Goal: Task Accomplishment & Management: Manage account settings

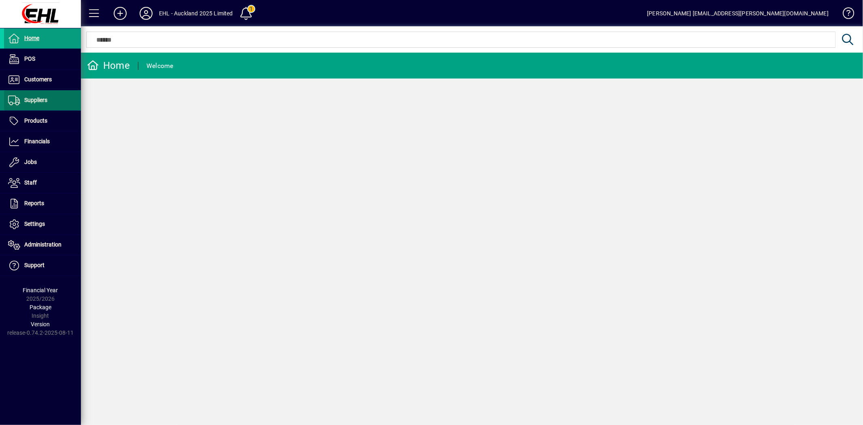
click at [38, 95] on span "Suppliers" at bounding box center [25, 100] width 43 height 10
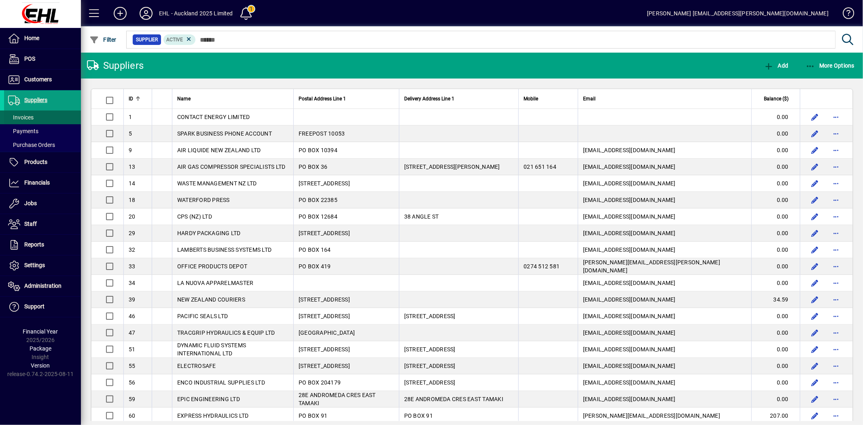
click at [29, 116] on span "Invoices" at bounding box center [20, 117] width 25 height 6
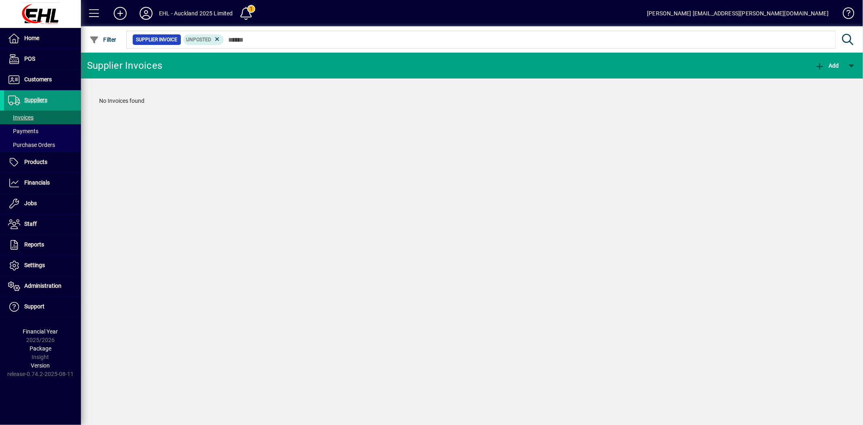
click at [38, 97] on span "Suppliers" at bounding box center [35, 100] width 23 height 6
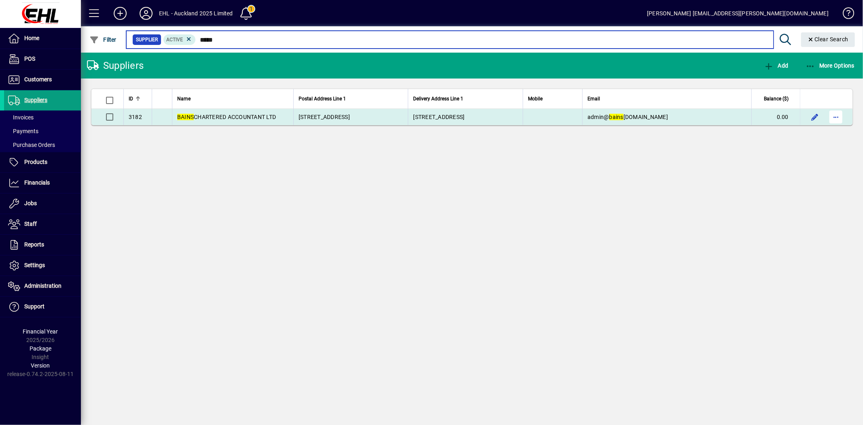
type input "*****"
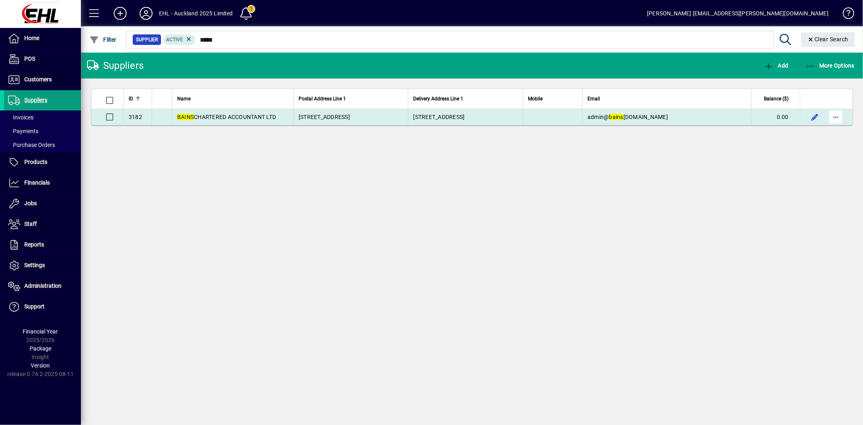
click at [834, 116] on span "button" at bounding box center [835, 116] width 19 height 19
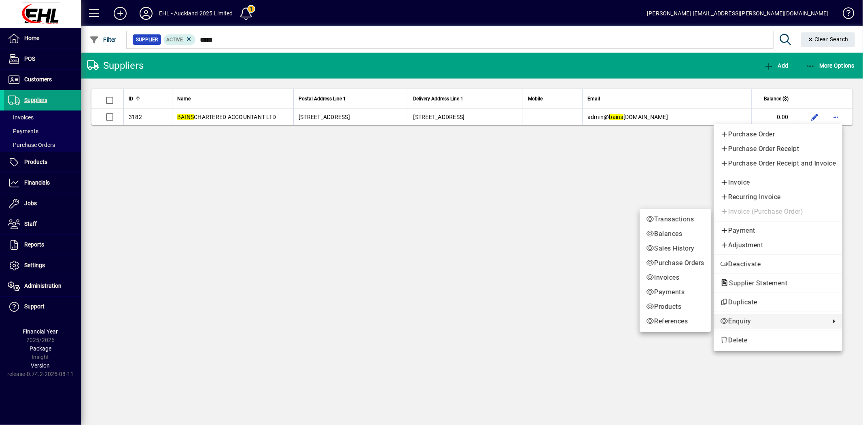
click at [743, 319] on span "Enquiry" at bounding box center [773, 321] width 106 height 10
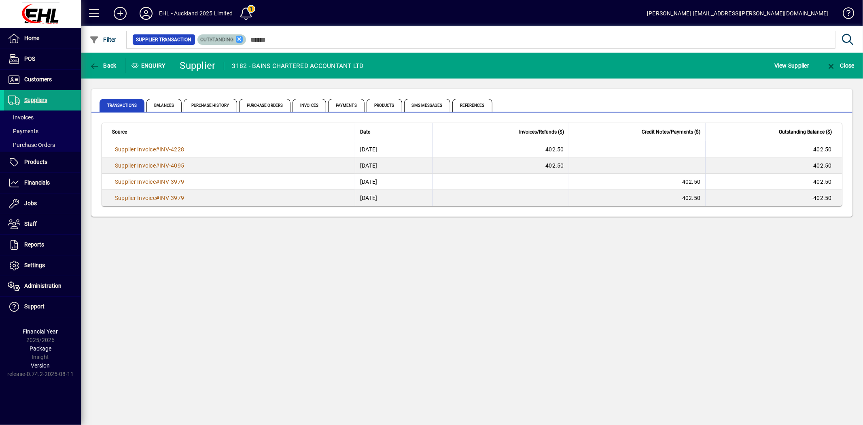
click at [239, 38] on icon at bounding box center [239, 39] width 7 height 7
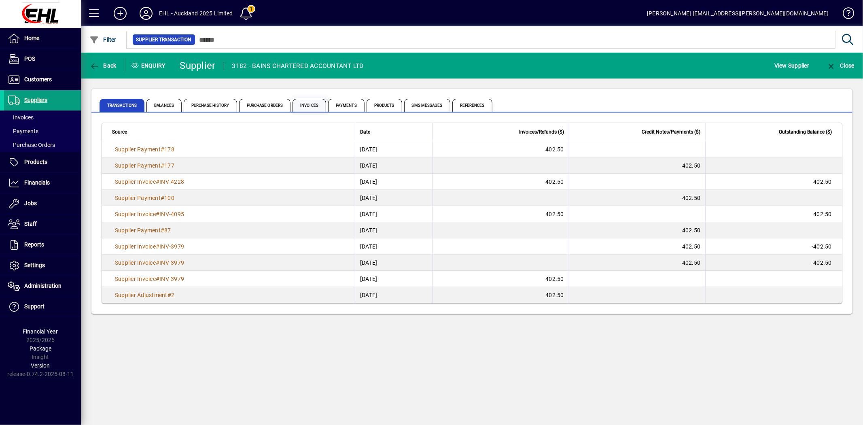
click at [309, 105] on span "Invoices" at bounding box center [310, 105] width 34 height 13
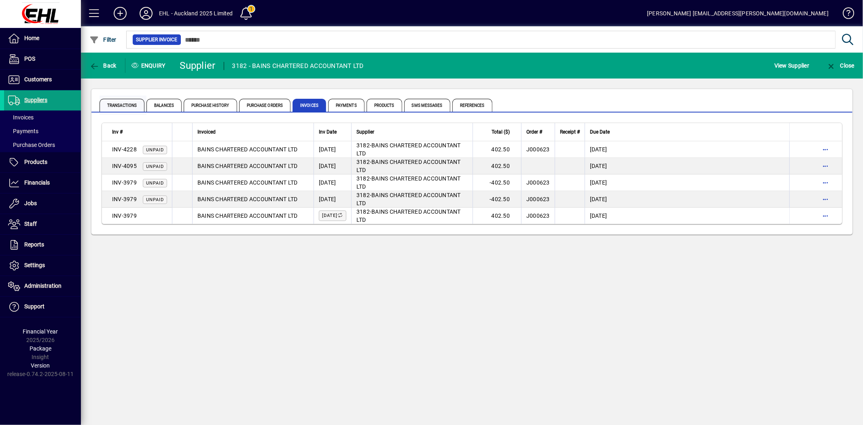
click at [123, 106] on span "Transactions" at bounding box center [122, 105] width 45 height 13
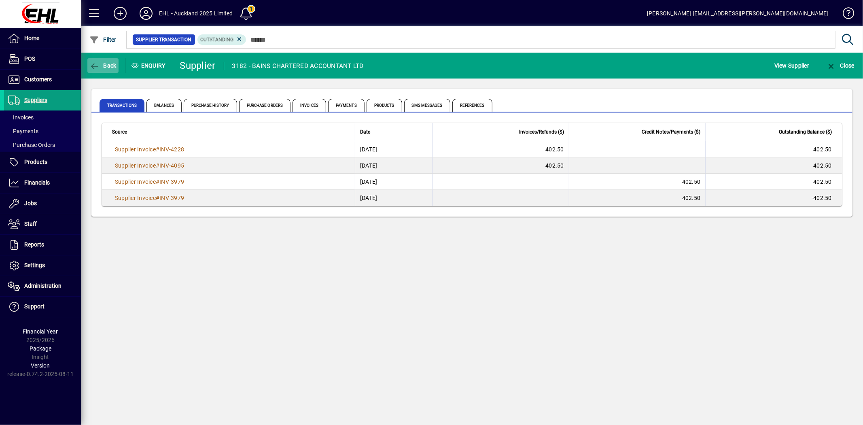
click at [100, 62] on span "Back" at bounding box center [102, 65] width 27 height 6
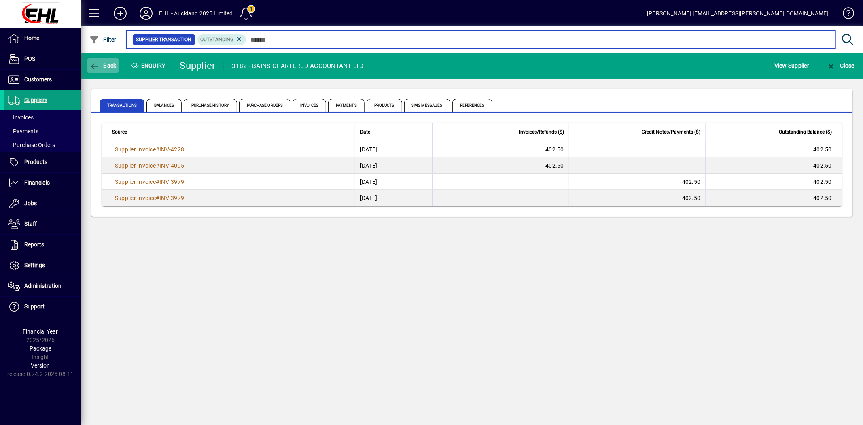
type input "*****"
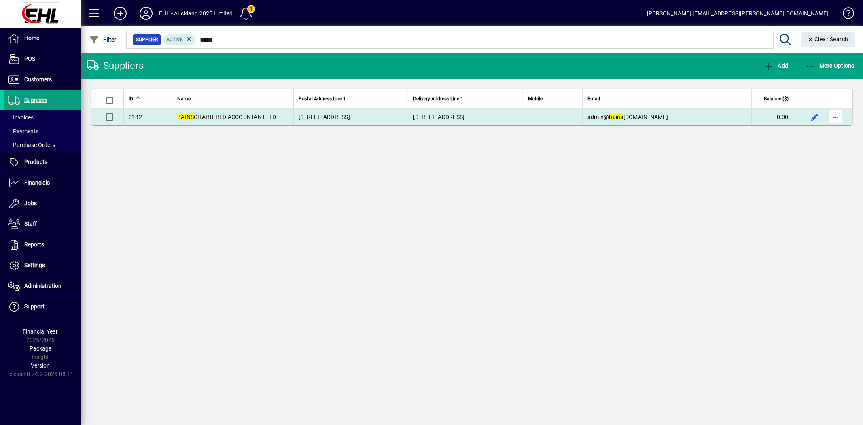
click at [836, 117] on span "button" at bounding box center [835, 116] width 19 height 19
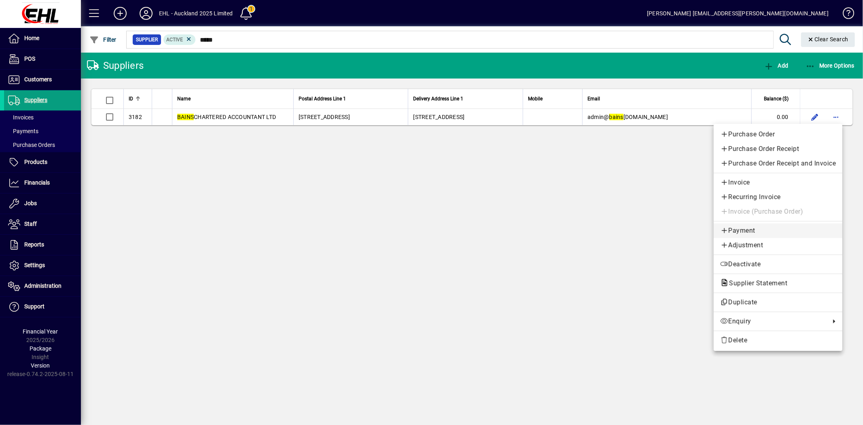
click at [743, 227] on span "Payment" at bounding box center [778, 231] width 116 height 10
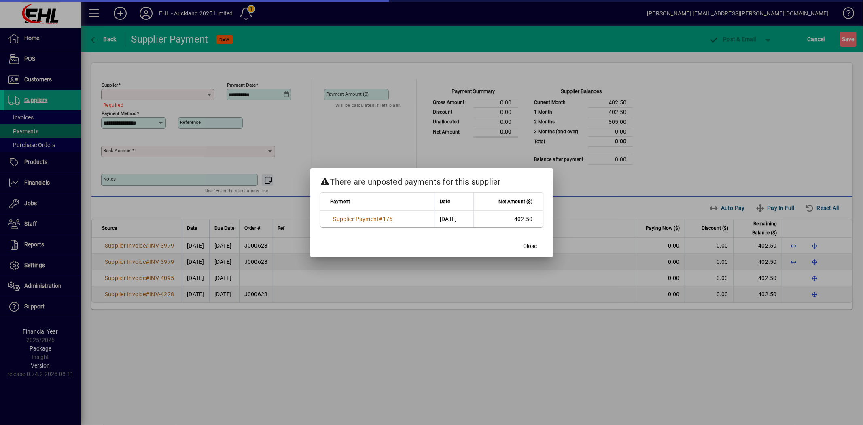
type input "**********"
click at [530, 246] on span "Close" at bounding box center [531, 246] width 14 height 8
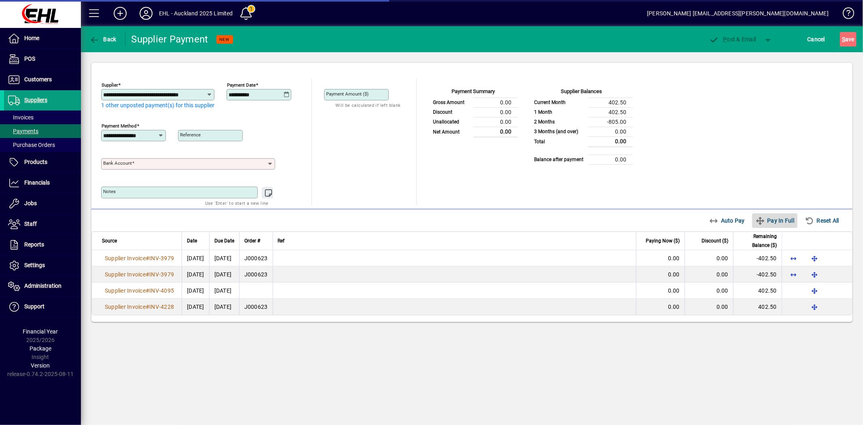
click at [767, 223] on span "Pay In Full" at bounding box center [774, 220] width 39 height 13
type input "****"
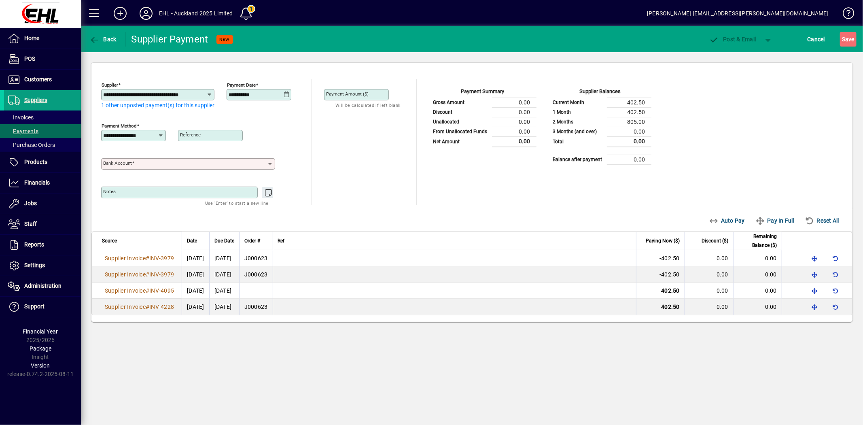
click at [286, 93] on icon at bounding box center [287, 94] width 6 height 6
click at [318, 148] on span "1" at bounding box center [319, 151] width 15 height 15
click at [786, 221] on span "Pay In Full" at bounding box center [774, 220] width 39 height 13
click at [658, 309] on td "0.00" at bounding box center [660, 307] width 49 height 16
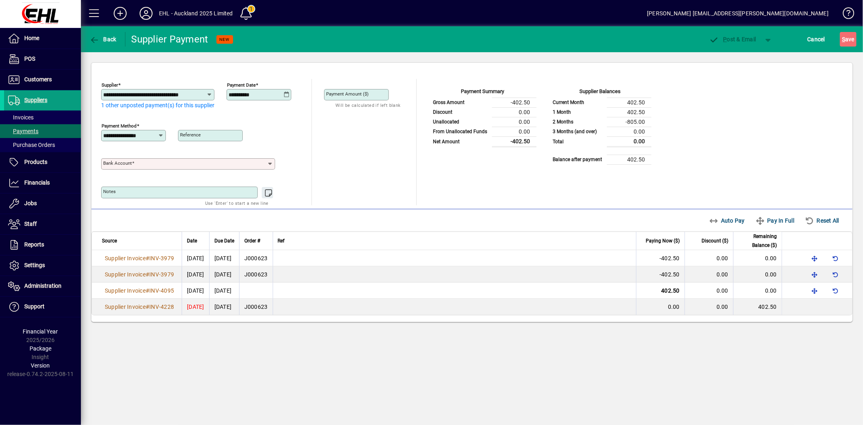
click at [286, 95] on icon at bounding box center [287, 94] width 6 height 6
click at [314, 181] on span "15" at bounding box center [319, 183] width 15 height 15
type input "**********"
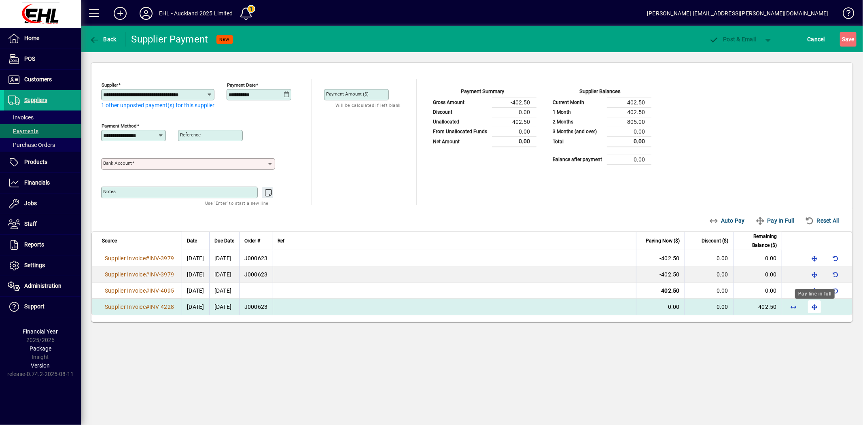
click at [811, 305] on span "button" at bounding box center [814, 306] width 19 height 19
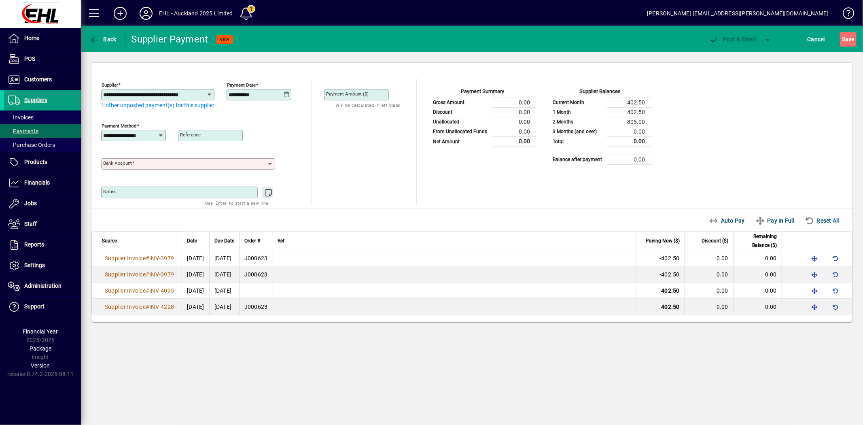
click at [302, 365] on div "**********" at bounding box center [472, 225] width 782 height 399
click at [814, 37] on span "Cancel" at bounding box center [817, 39] width 18 height 13
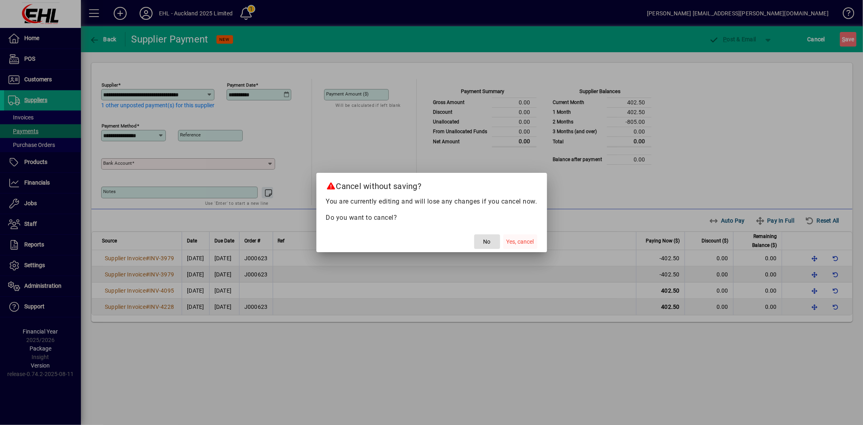
click at [520, 237] on span "button" at bounding box center [520, 241] width 34 height 19
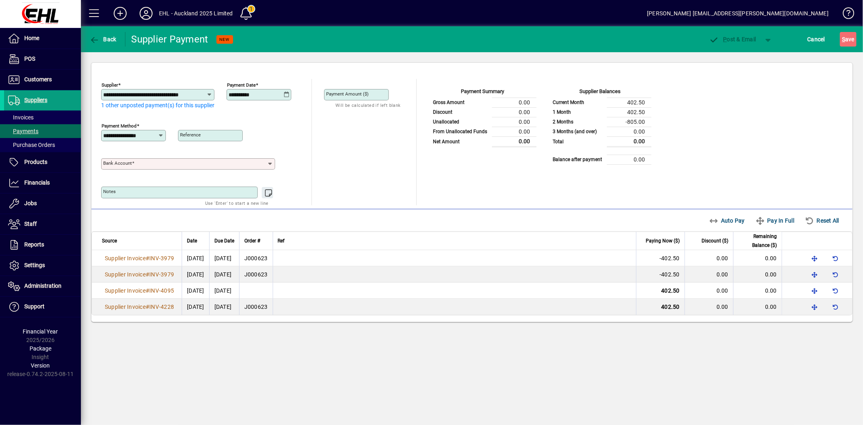
type input "*****"
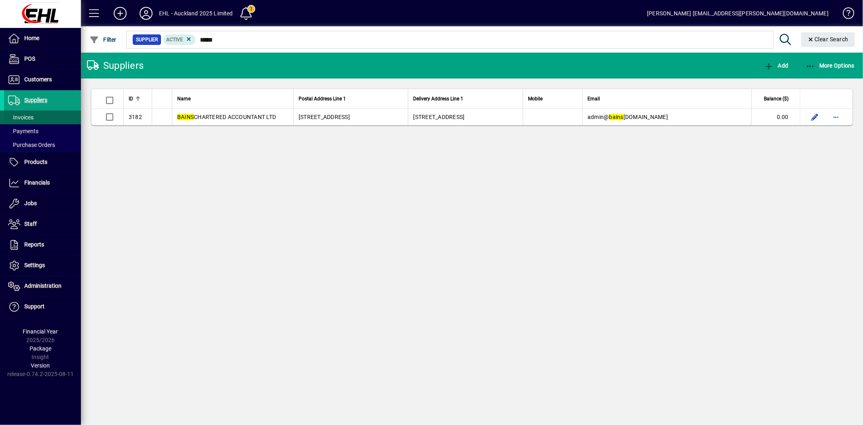
click at [30, 115] on span "Invoices" at bounding box center [20, 117] width 25 height 6
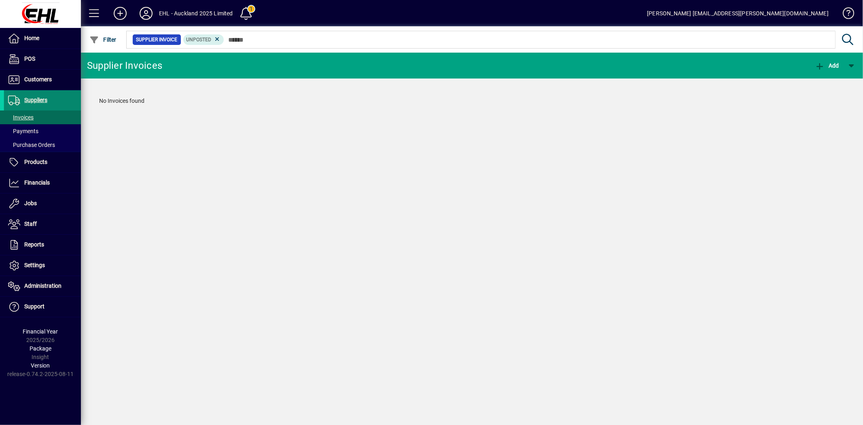
click at [38, 99] on span "Suppliers" at bounding box center [35, 100] width 23 height 6
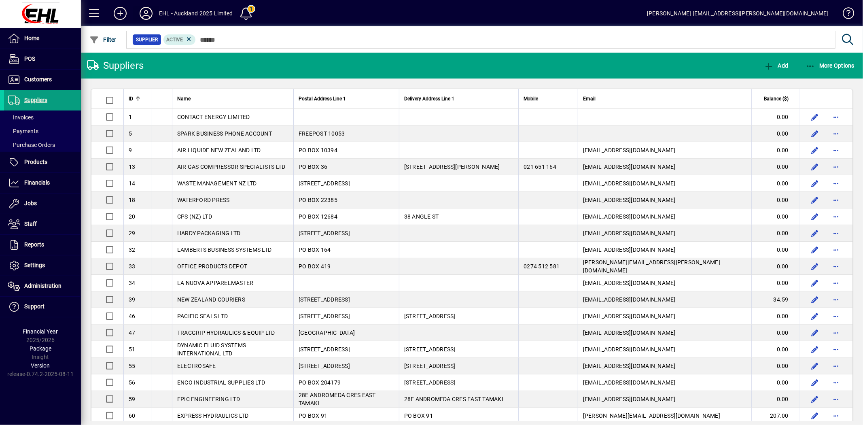
click at [148, 15] on icon at bounding box center [146, 13] width 16 height 13
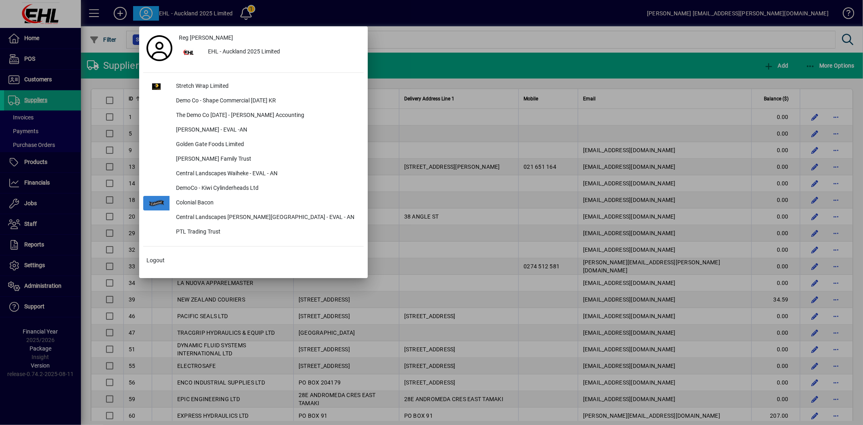
click at [584, 66] on div at bounding box center [431, 212] width 863 height 425
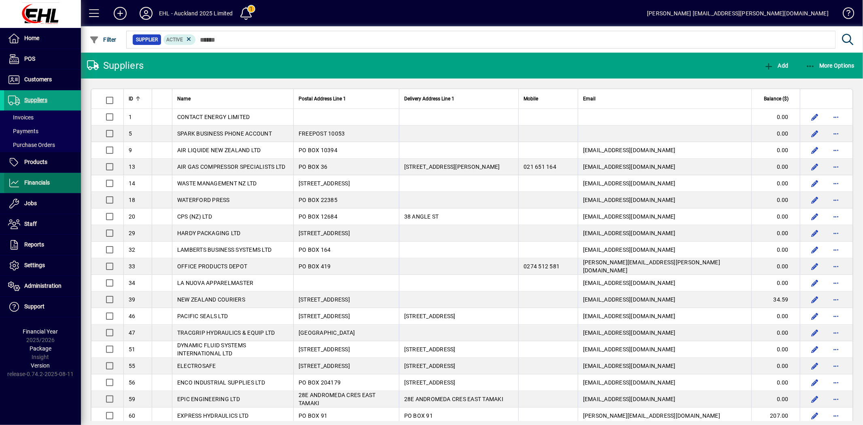
click at [39, 183] on span "Financials" at bounding box center [36, 182] width 25 height 6
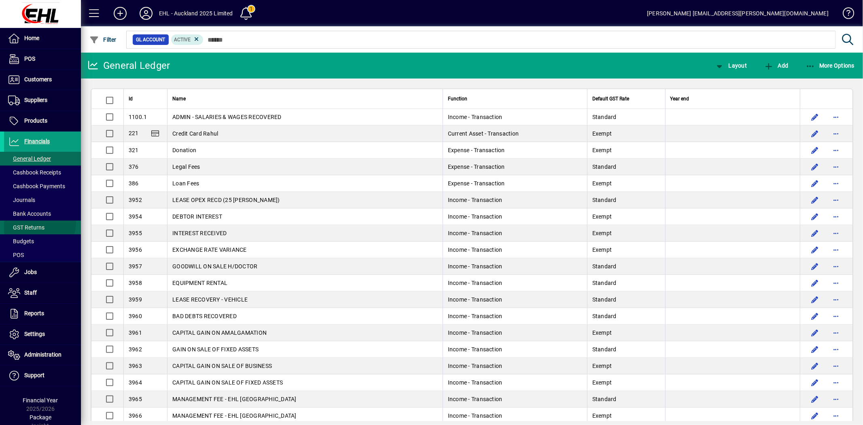
click at [30, 221] on span at bounding box center [42, 227] width 77 height 19
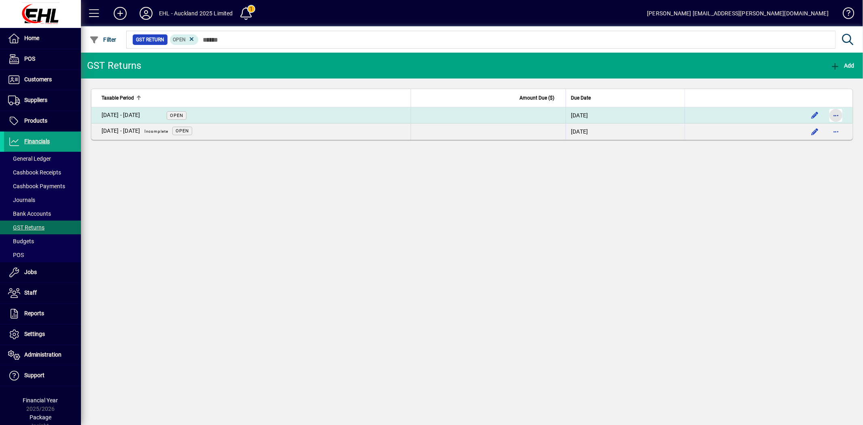
click at [837, 114] on span "button" at bounding box center [835, 115] width 19 height 19
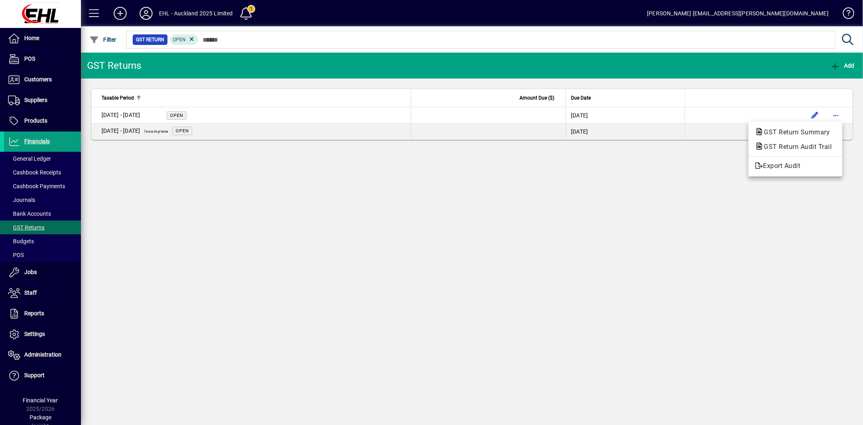
click at [398, 242] on div at bounding box center [431, 212] width 863 height 425
click at [194, 35] on div at bounding box center [516, 30] width 782 height 9
click at [192, 37] on icon at bounding box center [191, 39] width 7 height 7
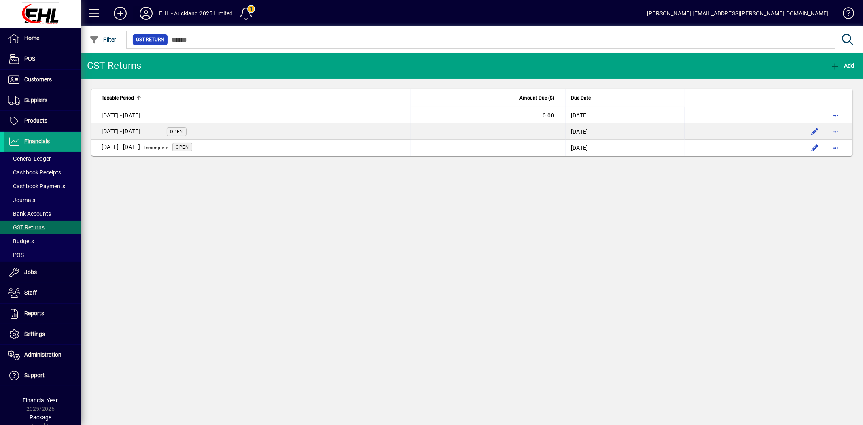
click at [146, 15] on icon at bounding box center [146, 13] width 16 height 13
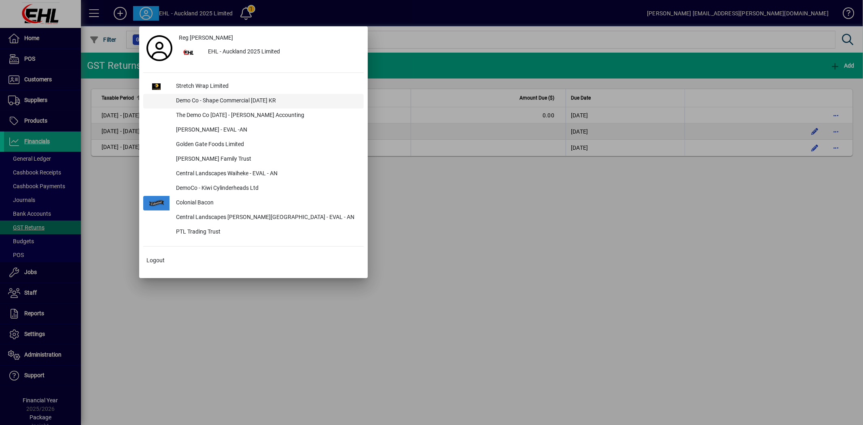
click at [193, 102] on div "Demo Co - Shape Commercial [DATE] KR" at bounding box center [267, 101] width 194 height 15
